Goal: Register for event/course

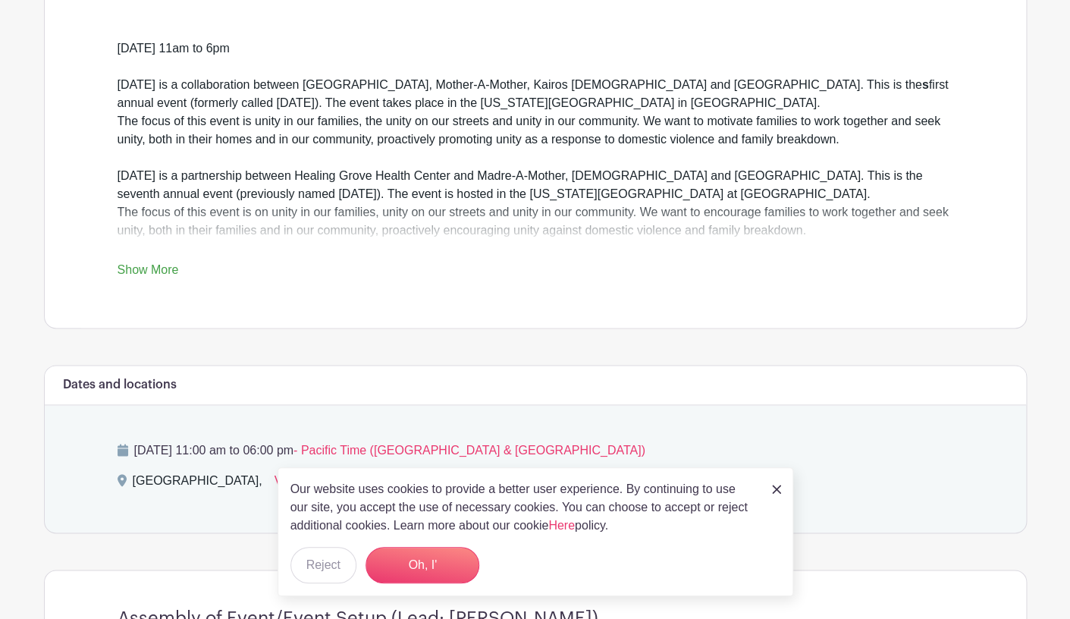
scroll to position [494, 0]
click at [776, 488] on img at bounding box center [776, 489] width 9 height 9
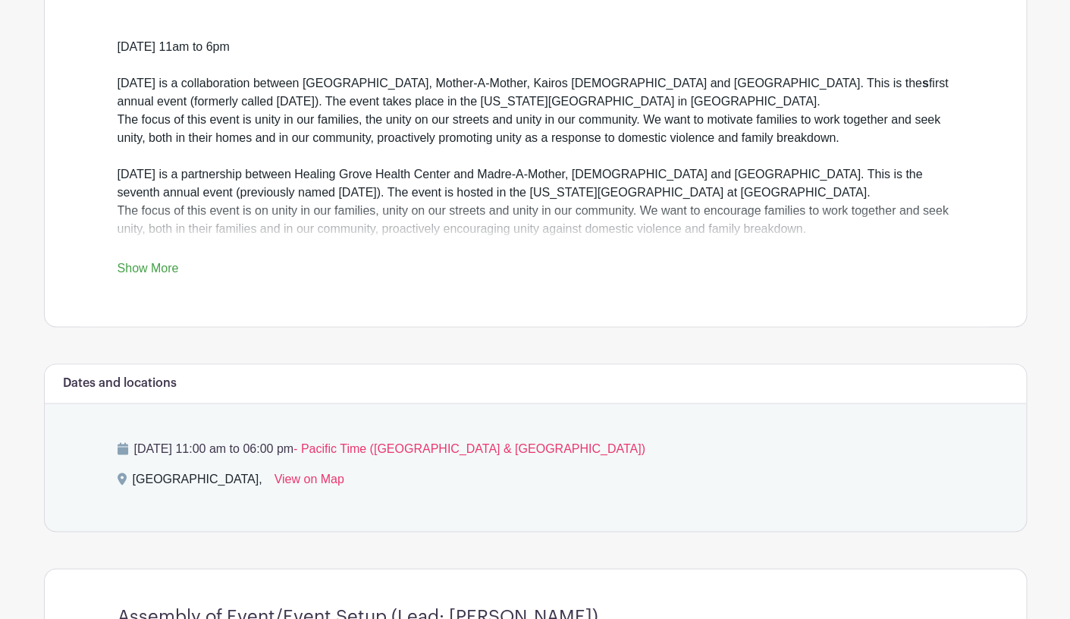
click at [167, 268] on link "Show More" at bounding box center [148, 271] width 61 height 19
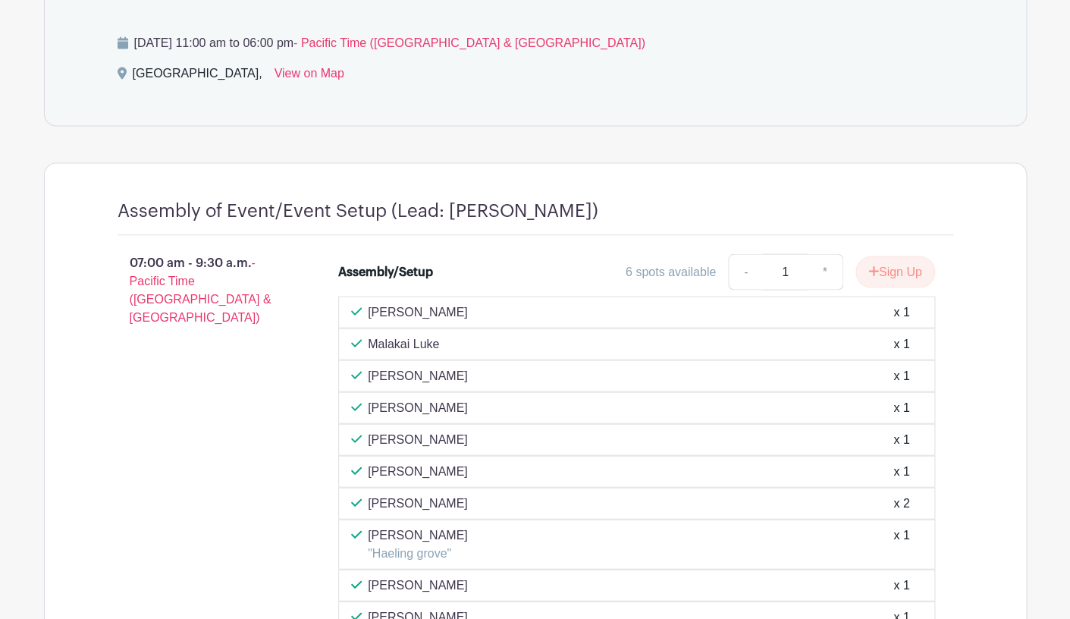
scroll to position [934, 0]
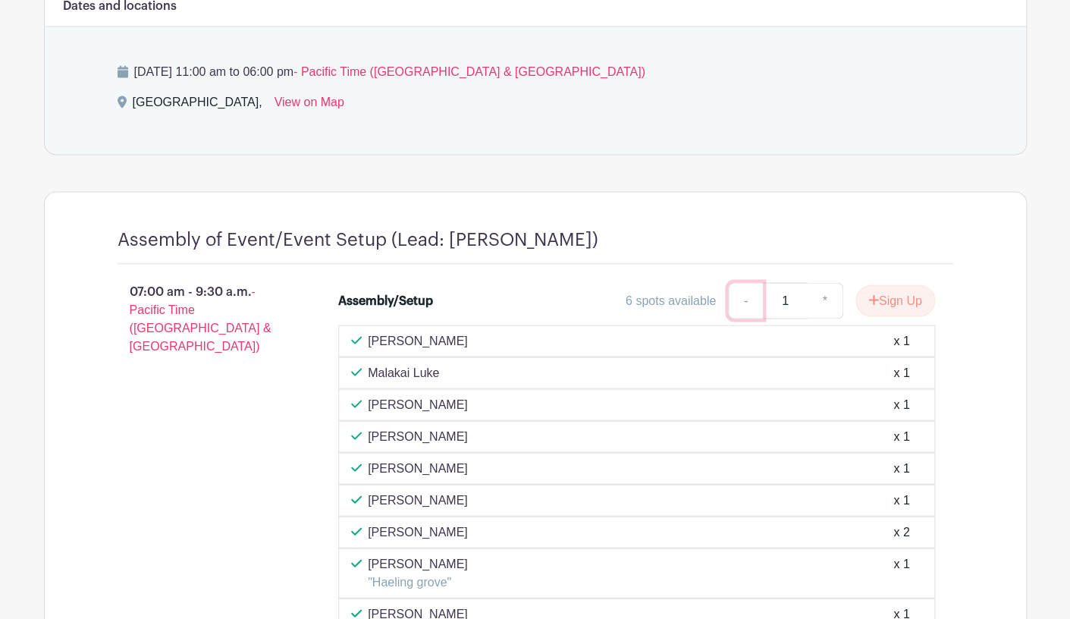
click at [733, 315] on link "-" at bounding box center [745, 300] width 35 height 36
click at [874, 303] on icon "submit" at bounding box center [873, 299] width 11 height 12
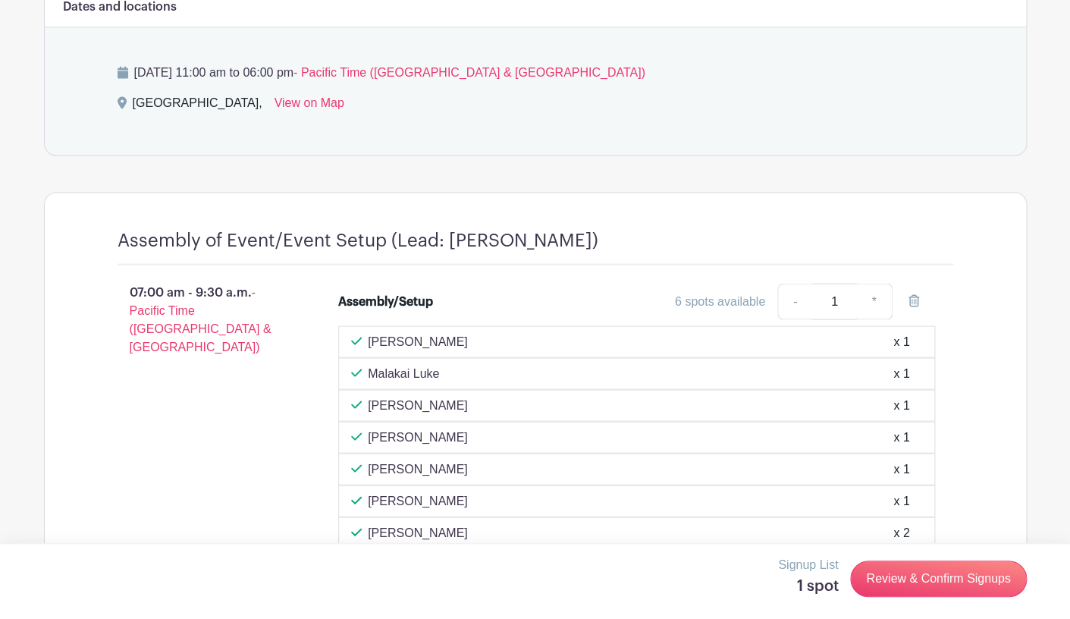
scroll to position [938, 0]
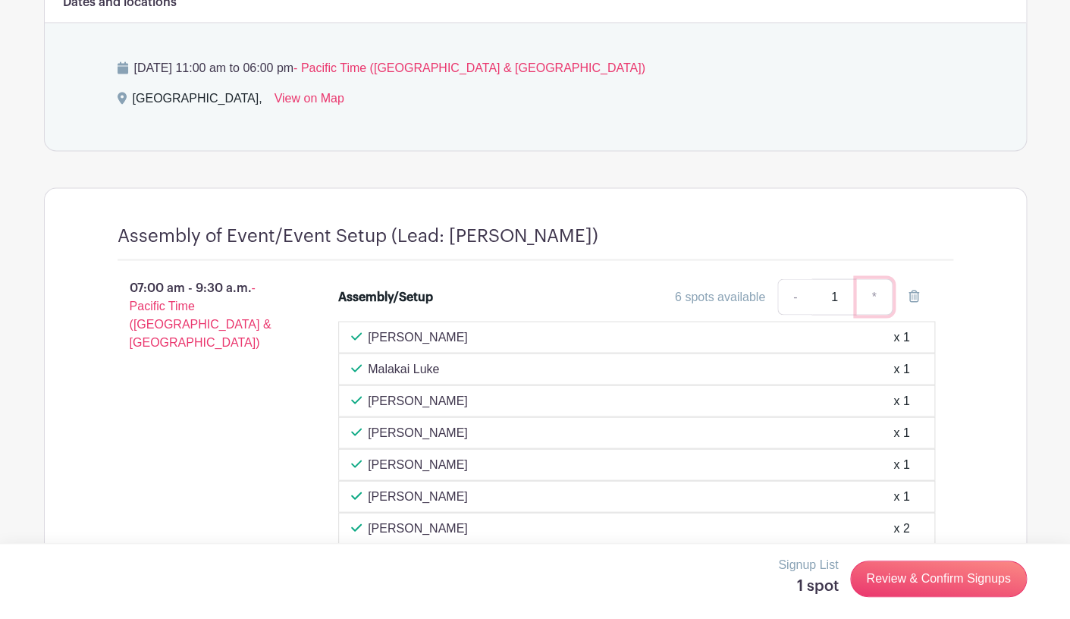
click at [872, 297] on link "*" at bounding box center [874, 296] width 36 height 36
type input "2"
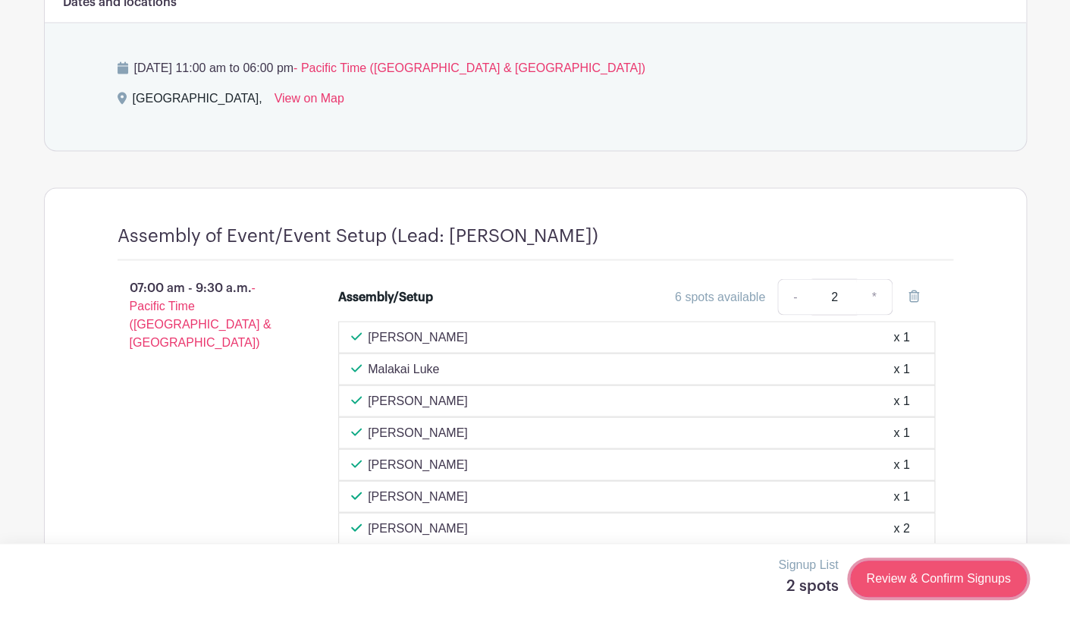
click at [924, 579] on link "Review & Confirm Signups" at bounding box center [938, 578] width 176 height 36
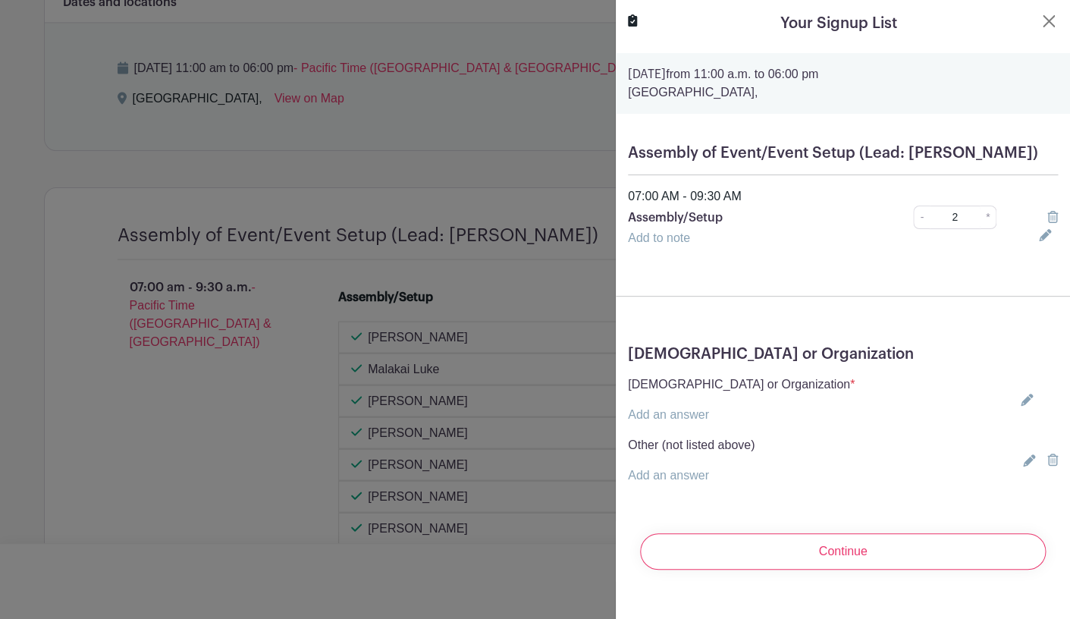
click at [1022, 403] on icon at bounding box center [1027, 400] width 12 height 12
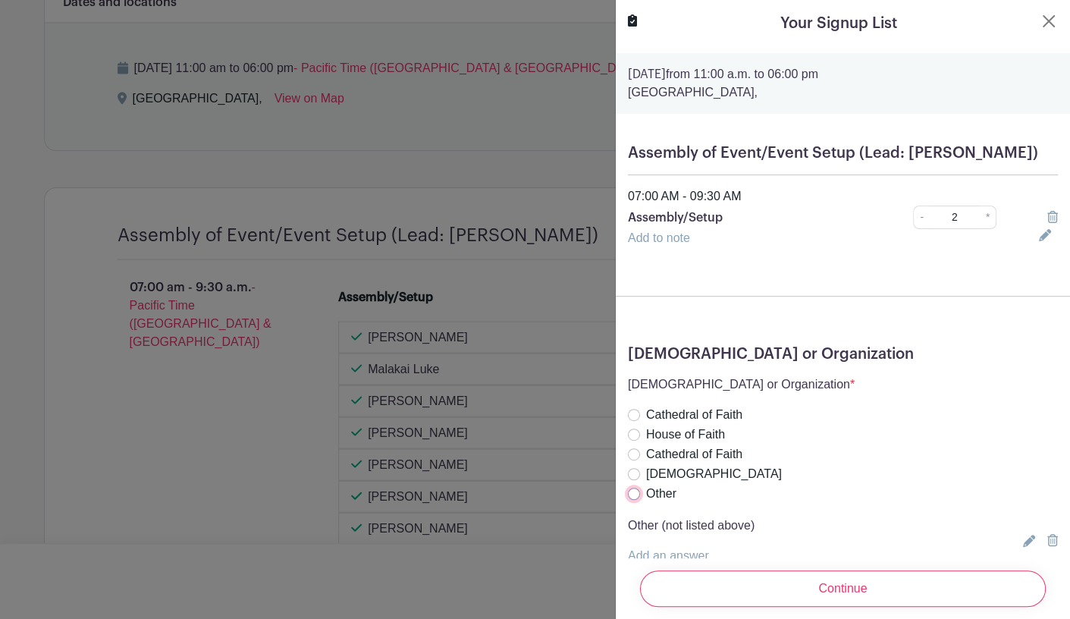
click at [633, 491] on input "Other" at bounding box center [634, 494] width 12 height 12
radio input "true"
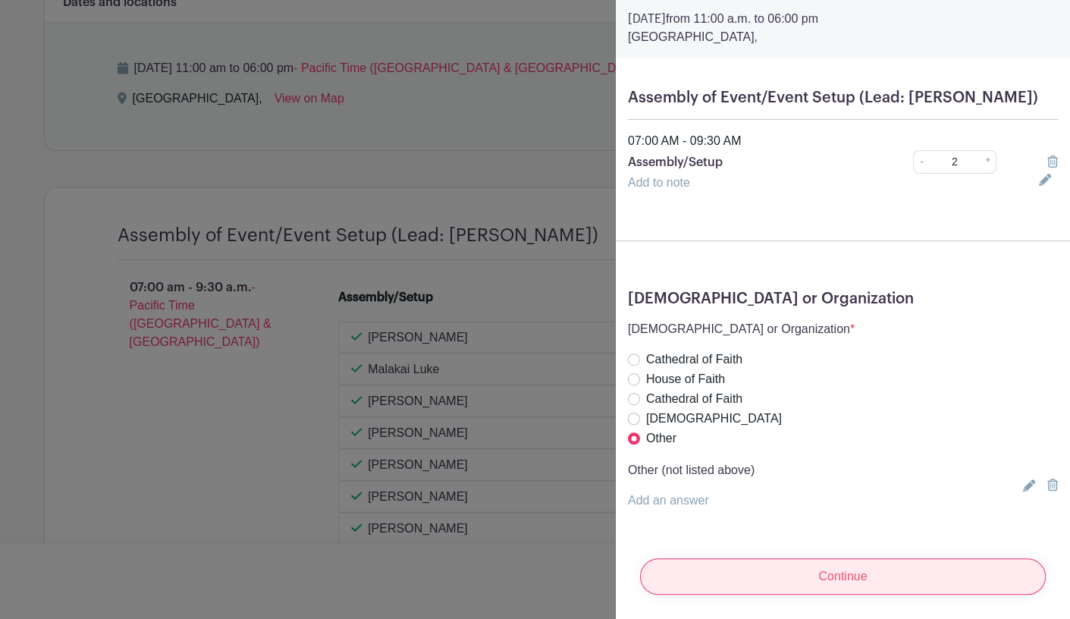
click at [748, 575] on input "Continue" at bounding box center [843, 576] width 406 height 36
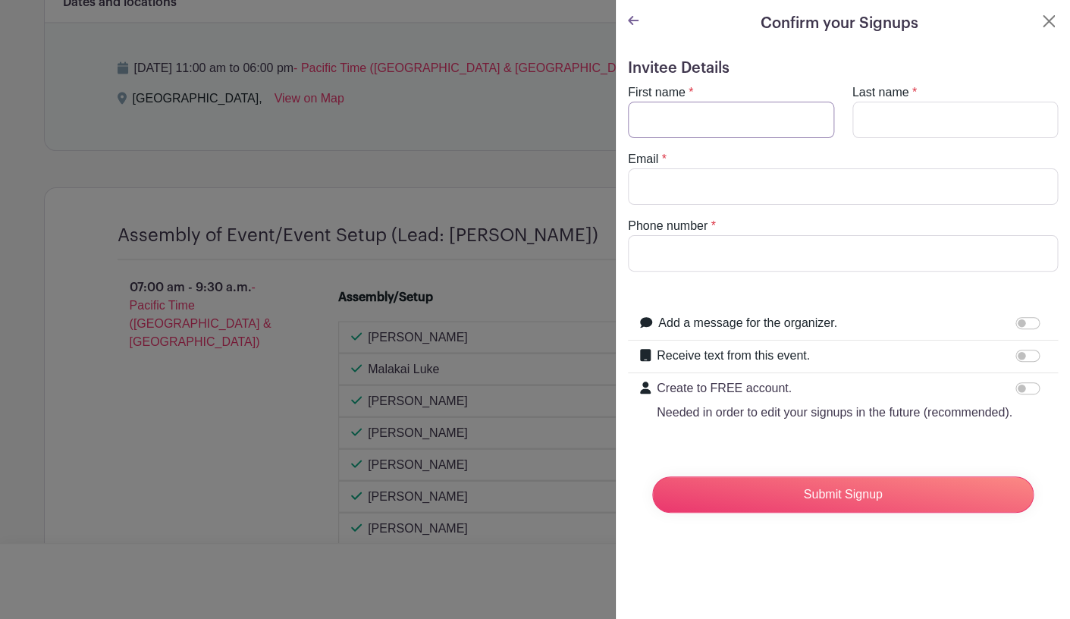
click at [664, 124] on input "First name" at bounding box center [731, 120] width 206 height 36
type input "[PERSON_NAME] & [PERSON_NAME]"
type input "[PERSON_NAME]"
click at [640, 190] on input "Email" at bounding box center [843, 186] width 430 height 36
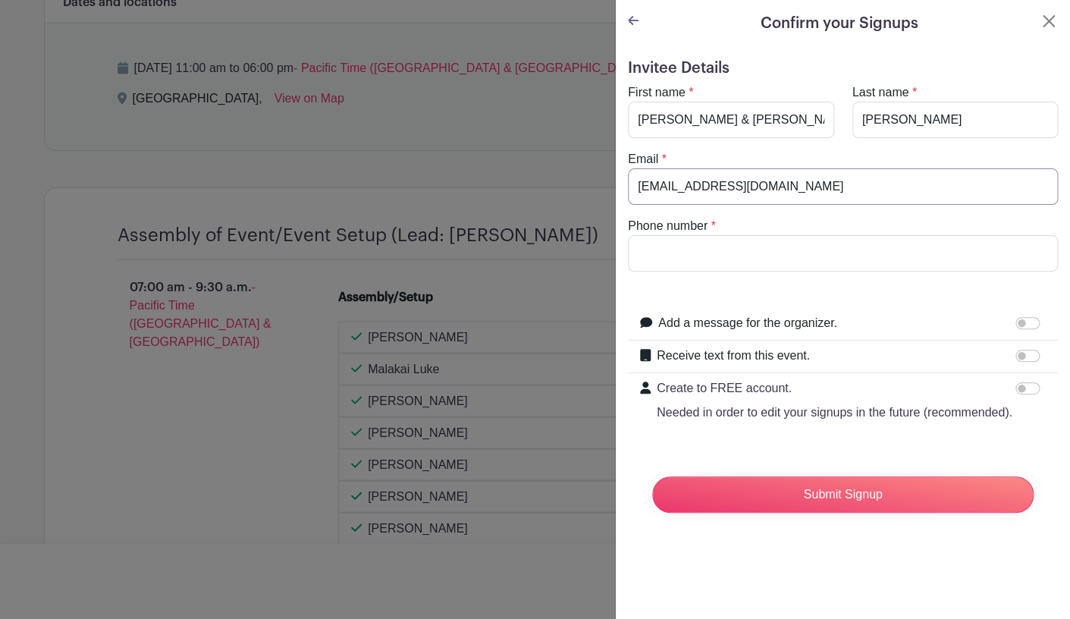
type input "[EMAIL_ADDRESS][DOMAIN_NAME]"
click at [637, 259] on input "Phone number" at bounding box center [843, 253] width 430 height 36
click at [802, 356] on label "Receive text from this event." at bounding box center [733, 356] width 153 height 18
click at [1015, 356] on input "Receive text from this event." at bounding box center [1027, 356] width 24 height 12
checkbox input "true"
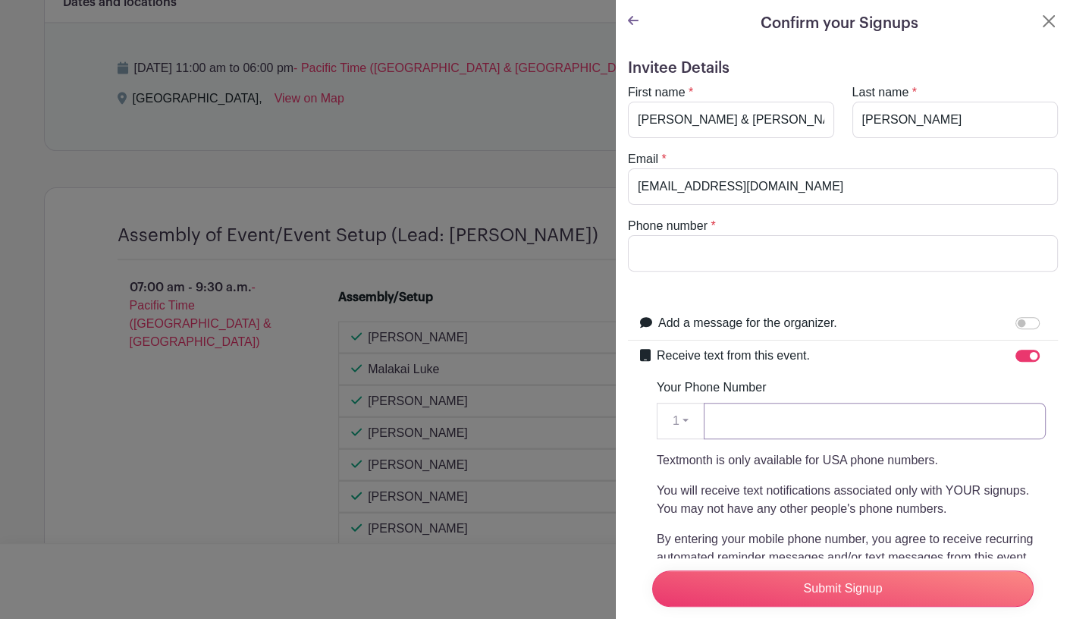
click at [751, 425] on input "Your Phone Number" at bounding box center [875, 421] width 342 height 36
type input "r"
type input "[PHONE_NUMBER]"
click at [671, 250] on input "Phone number" at bounding box center [843, 253] width 430 height 36
type input "0"
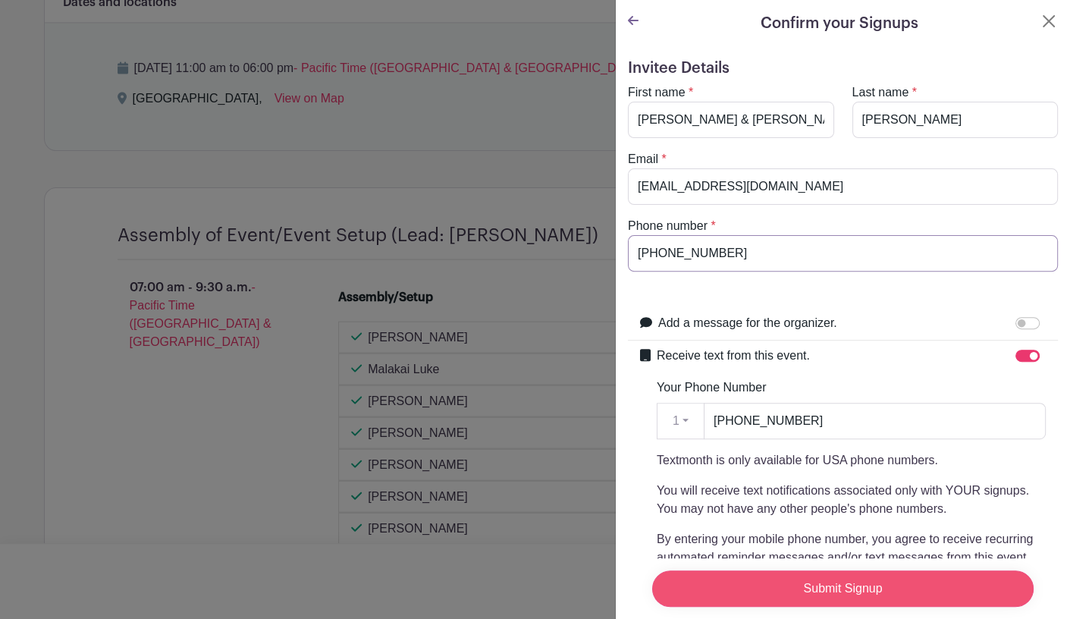
type input "[PHONE_NUMBER]"
click at [764, 579] on input "Submit Signup" at bounding box center [842, 588] width 381 height 36
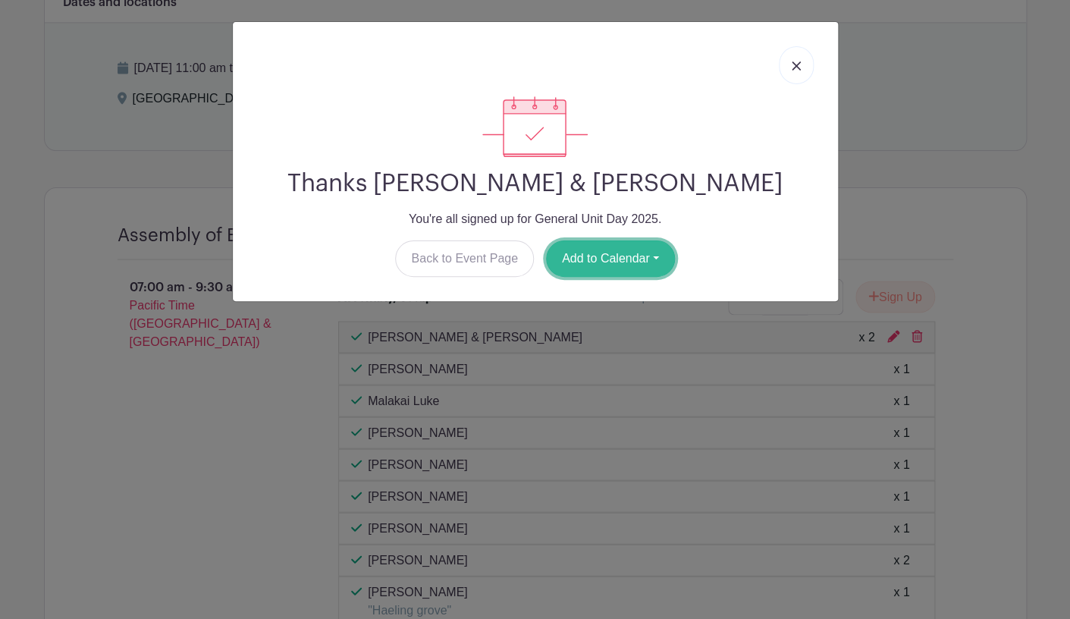
click at [621, 261] on button "Add to Calendar" at bounding box center [610, 258] width 129 height 36
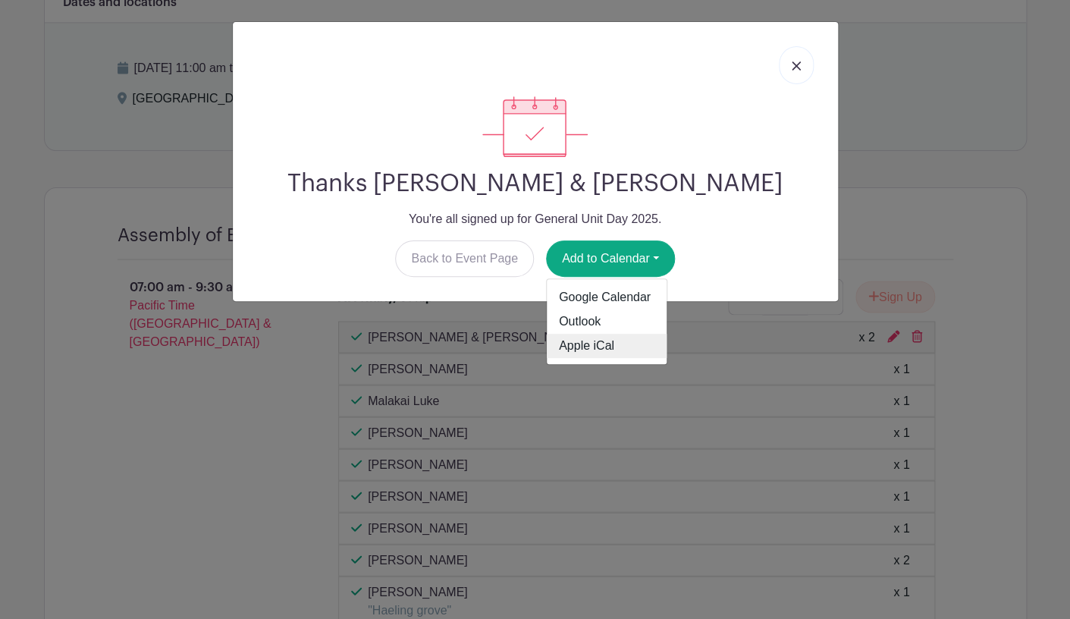
click at [598, 348] on link "Apple iCal" at bounding box center [607, 346] width 120 height 24
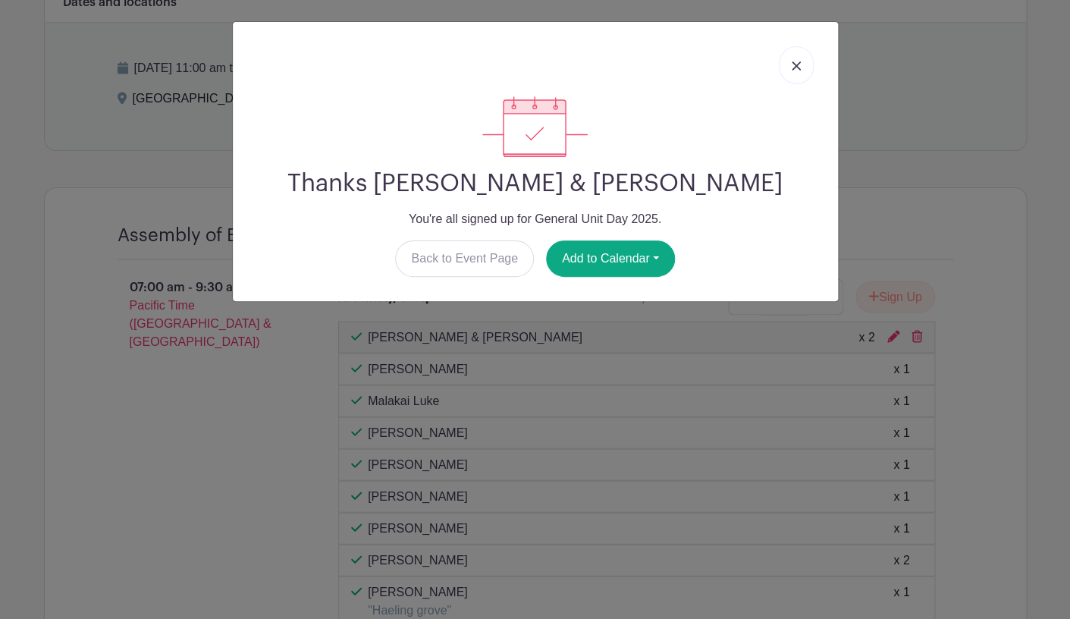
click at [795, 64] on img at bounding box center [796, 65] width 9 height 9
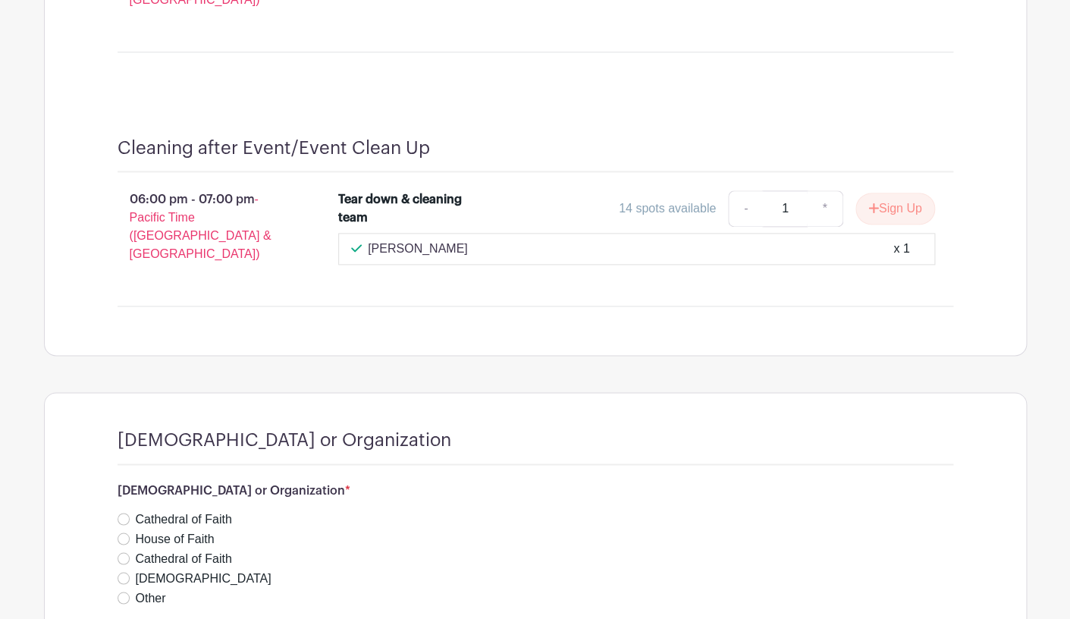
scroll to position [9166, 0]
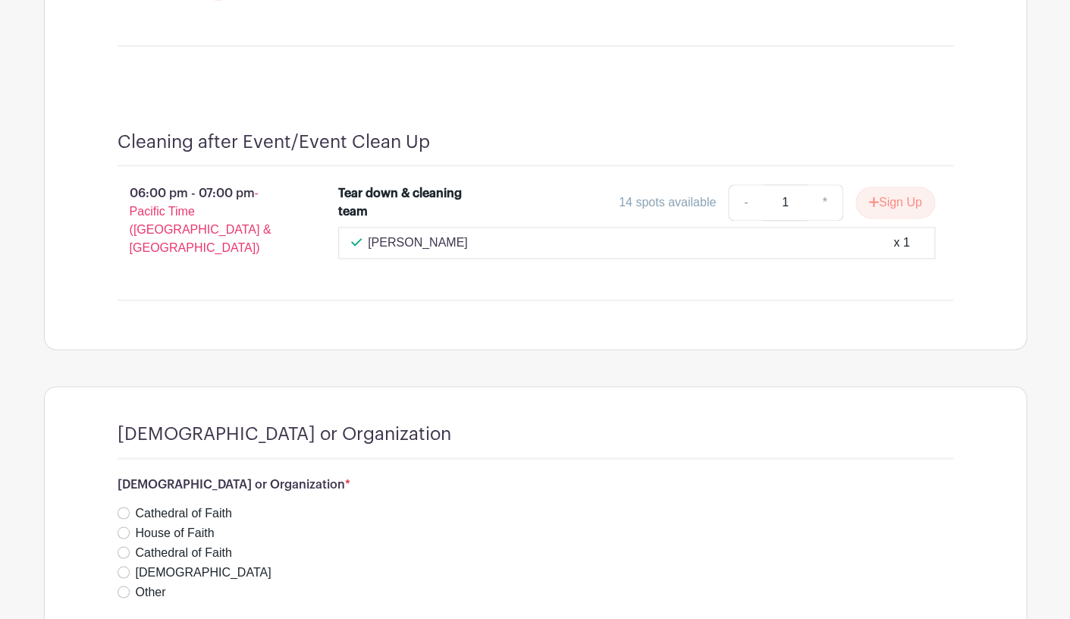
type input "[GEOGRAPHIC_DATA]"
click at [315, 523] on div "[DEMOGRAPHIC_DATA] or Organization [DEMOGRAPHIC_DATA] or Organization * [GEOGRA…" at bounding box center [535, 584] width 909 height 394
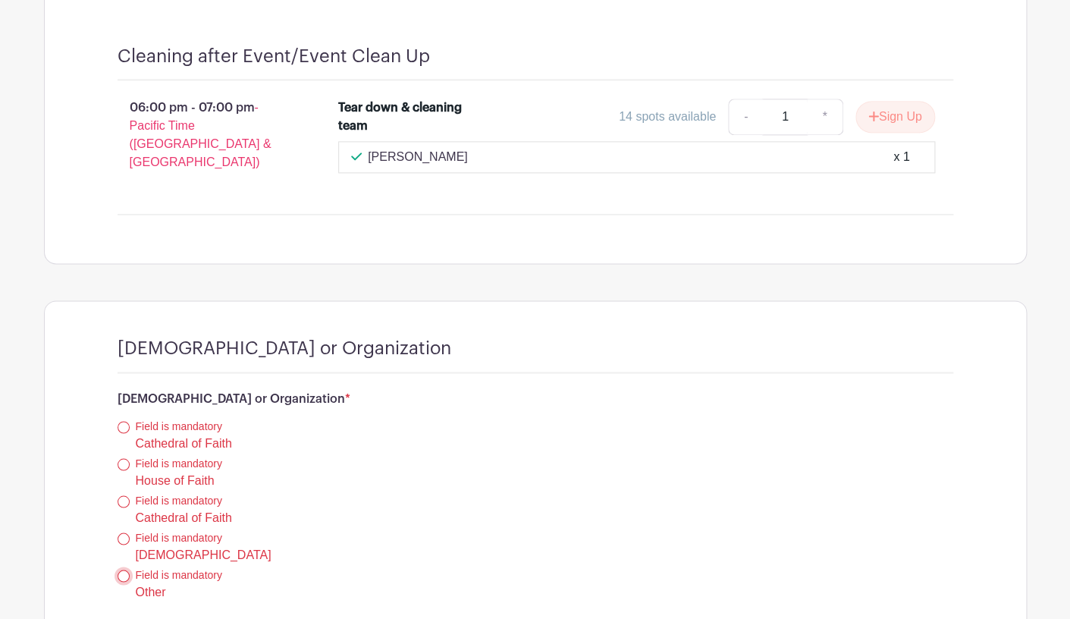
click at [121, 570] on input "Other" at bounding box center [124, 576] width 12 height 12
radio input "true"
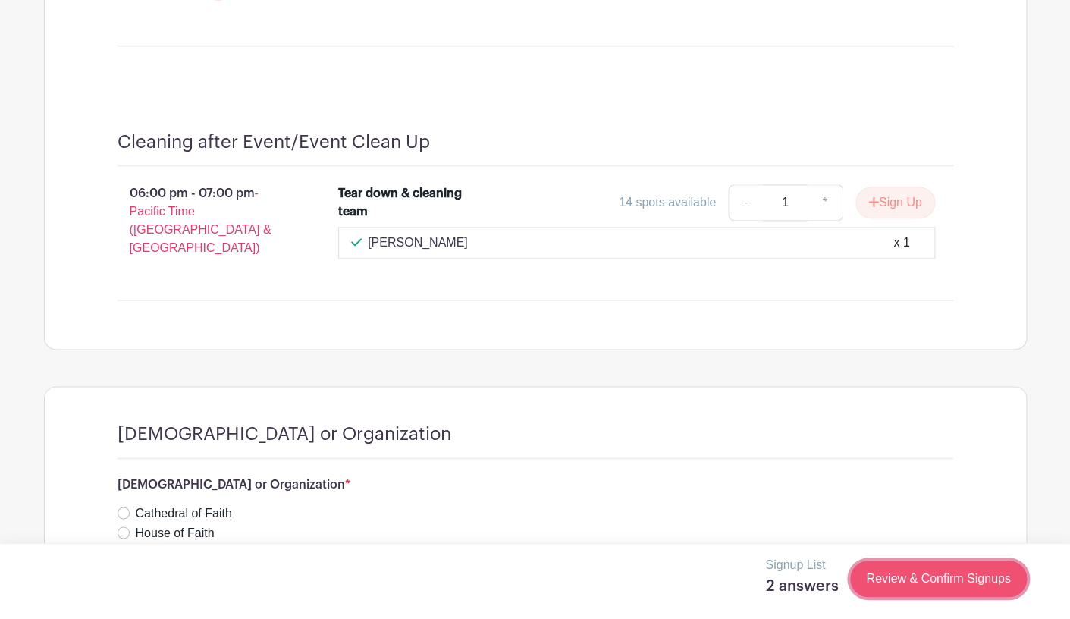
click at [927, 576] on link "Review & Confirm Signups" at bounding box center [938, 578] width 176 height 36
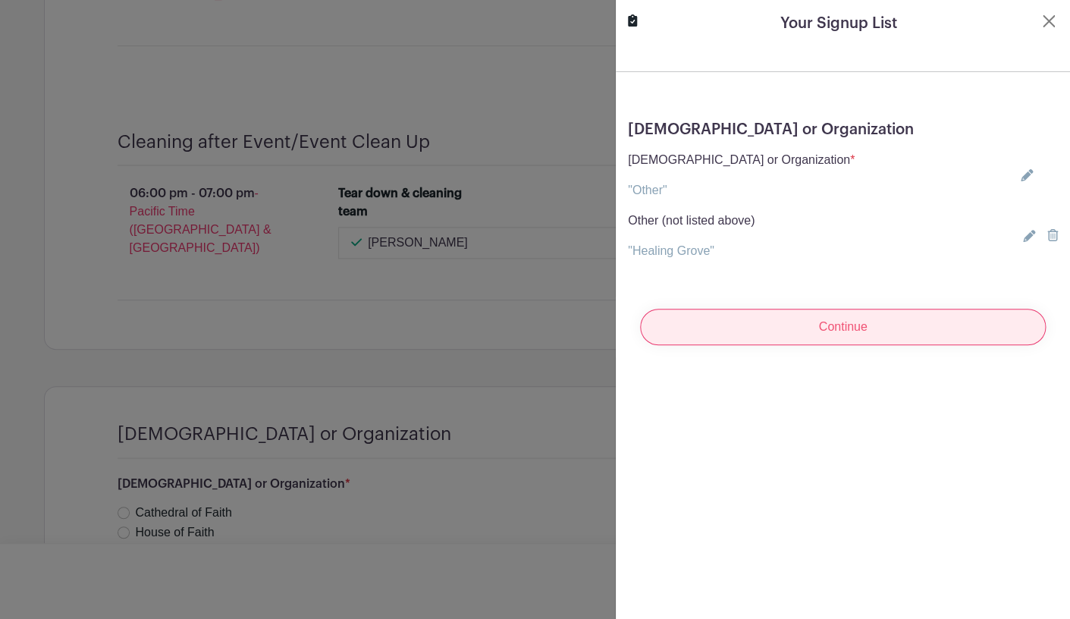
click at [722, 324] on input "Continue" at bounding box center [843, 327] width 406 height 36
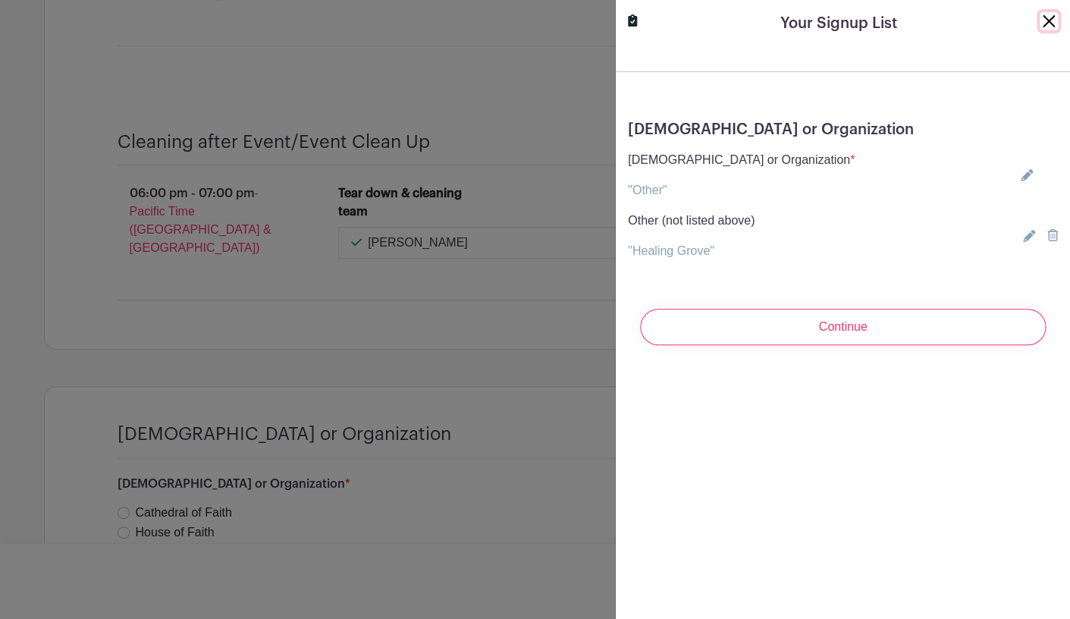
click at [1043, 21] on button "Close" at bounding box center [1049, 21] width 18 height 18
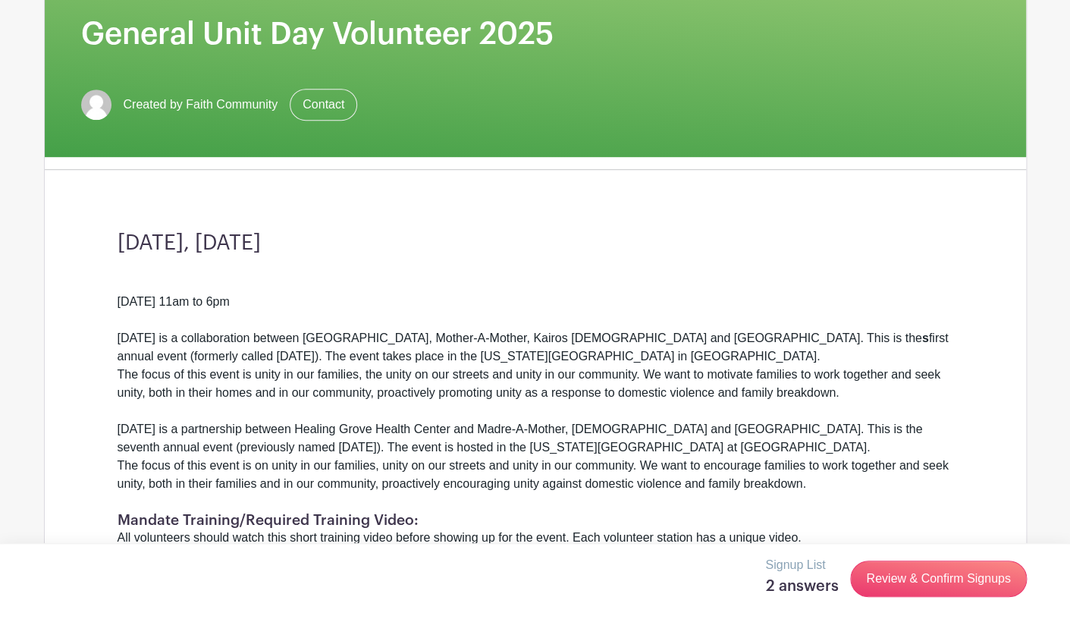
scroll to position [0, 0]
